Goal: Task Accomplishment & Management: Manage account settings

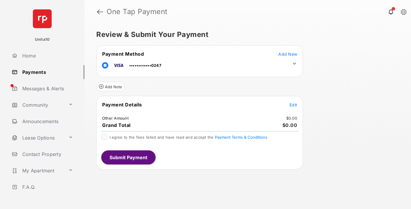
click at [293, 105] on span "Edit" at bounding box center [293, 104] width 8 height 5
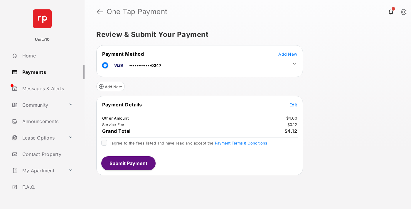
click at [294, 64] on icon at bounding box center [294, 63] width 5 height 5
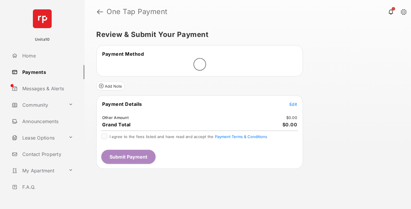
click at [293, 104] on span "Edit" at bounding box center [293, 104] width 8 height 5
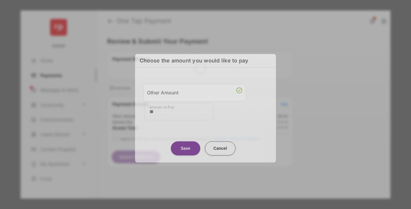
type input "**"
click at [185, 148] on button "Save" at bounding box center [185, 148] width 29 height 14
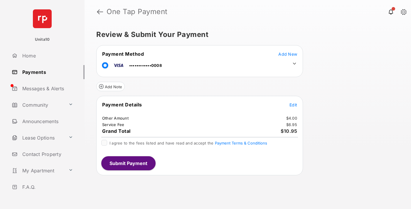
click at [294, 64] on icon at bounding box center [294, 63] width 5 height 5
